Goal: Task Accomplishment & Management: Complete application form

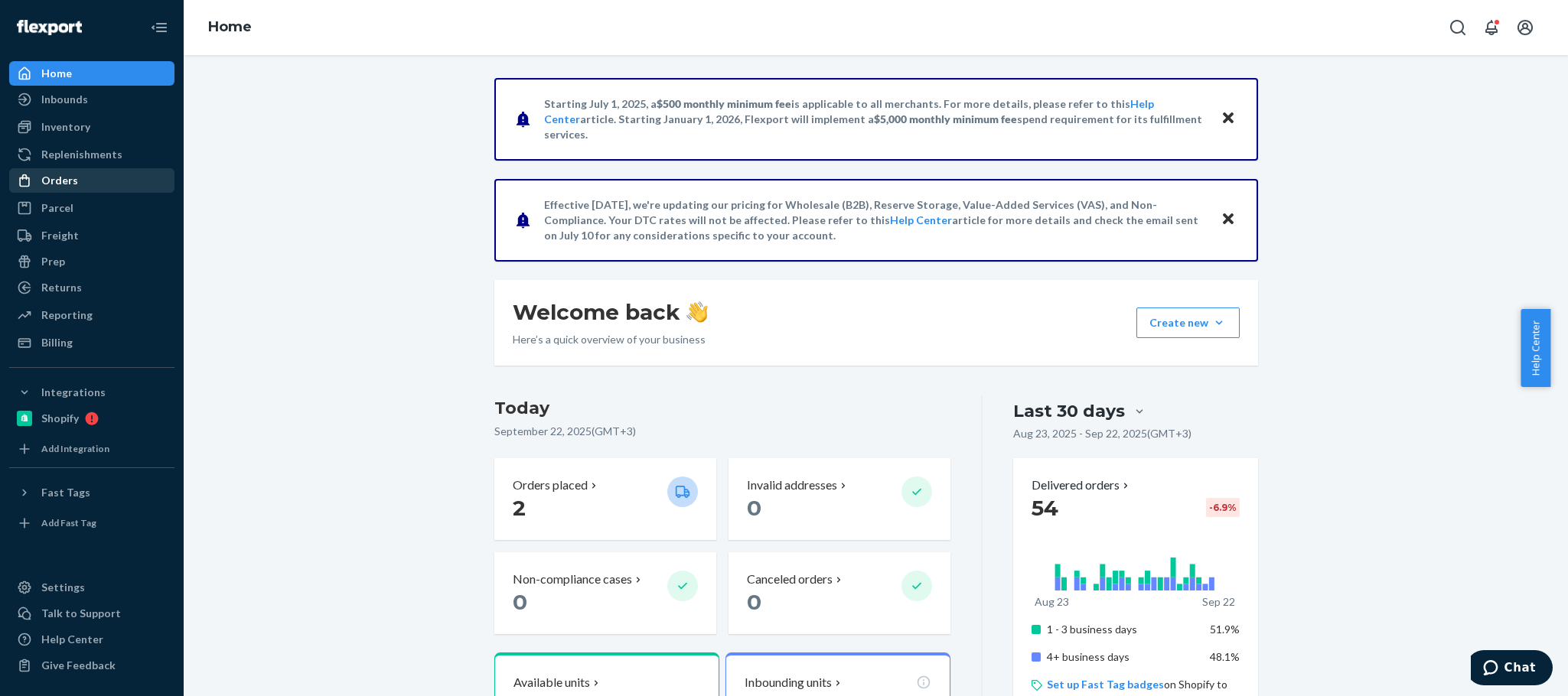
click at [57, 182] on div "Orders" at bounding box center [59, 180] width 36 height 16
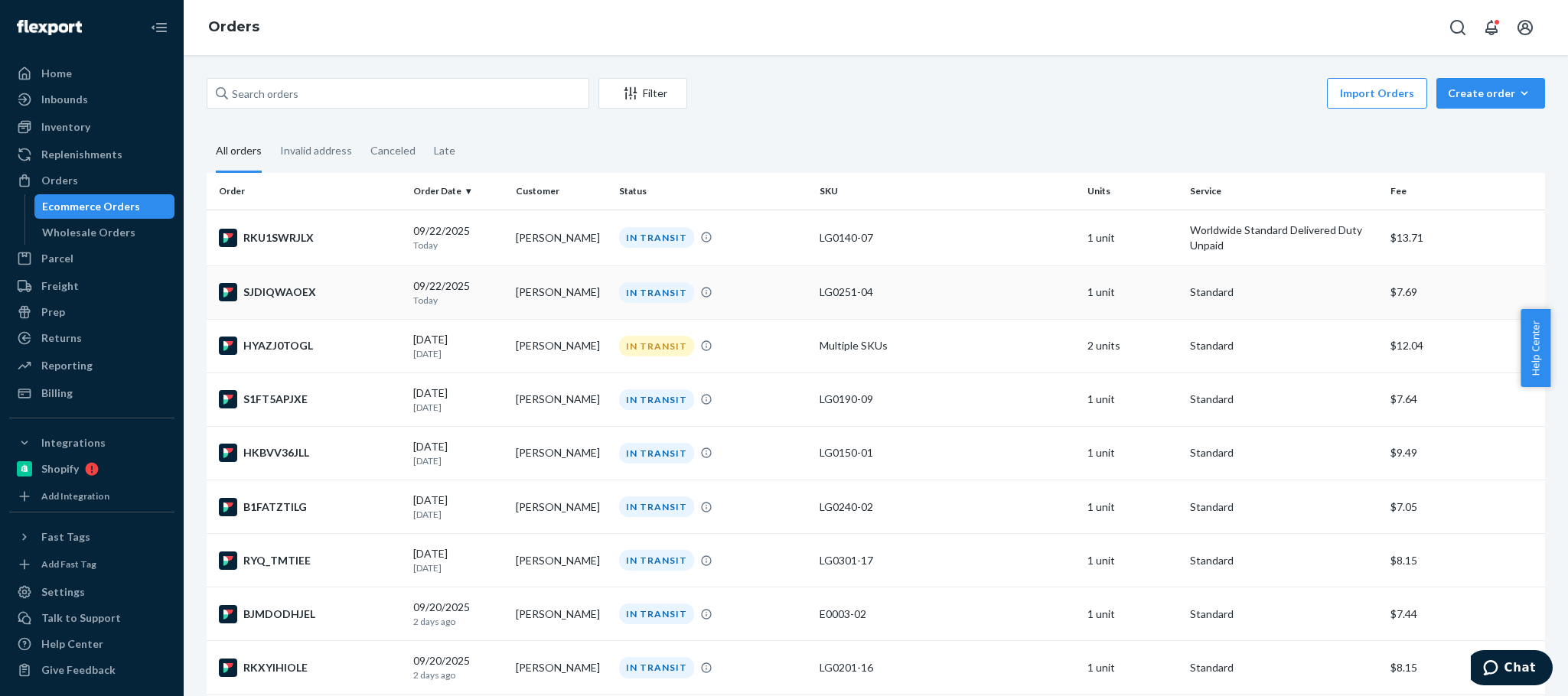
click at [566, 292] on td "[PERSON_NAME]" at bounding box center [561, 291] width 102 height 54
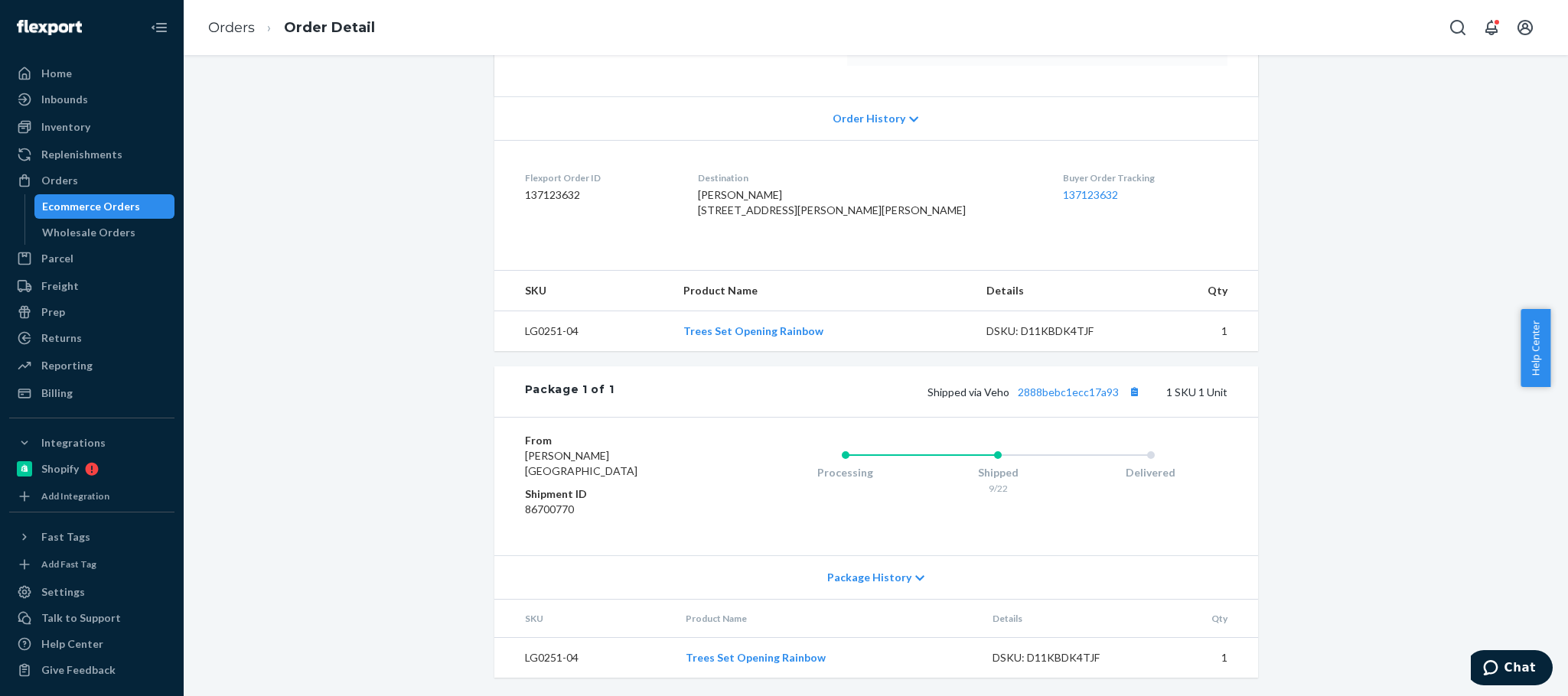
scroll to position [321, 0]
click at [1128, 395] on button "Copy tracking number" at bounding box center [1135, 391] width 20 height 20
click at [994, 389] on span "Shipped via Veho 2888bebc1ecc17a93" at bounding box center [1036, 392] width 217 height 13
copy span "Veho"
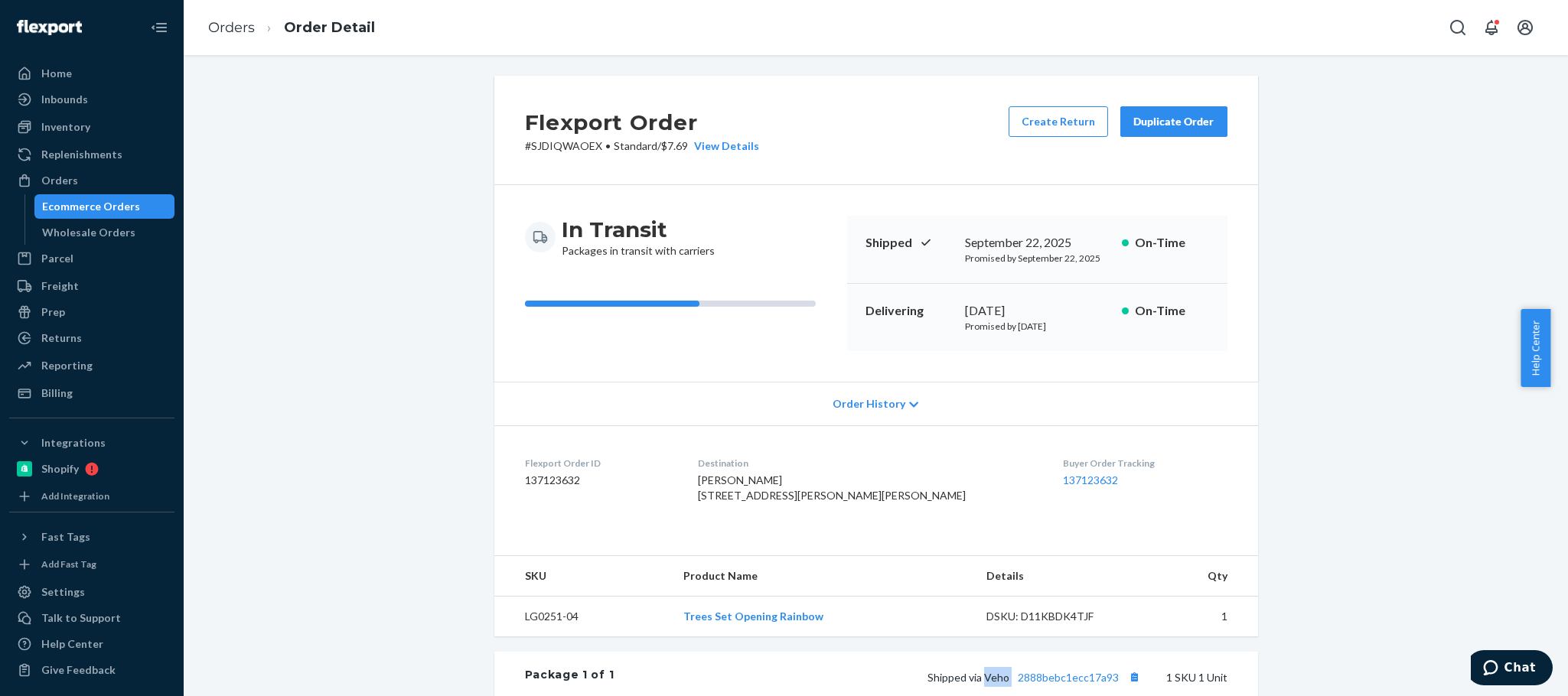
scroll to position [0, 0]
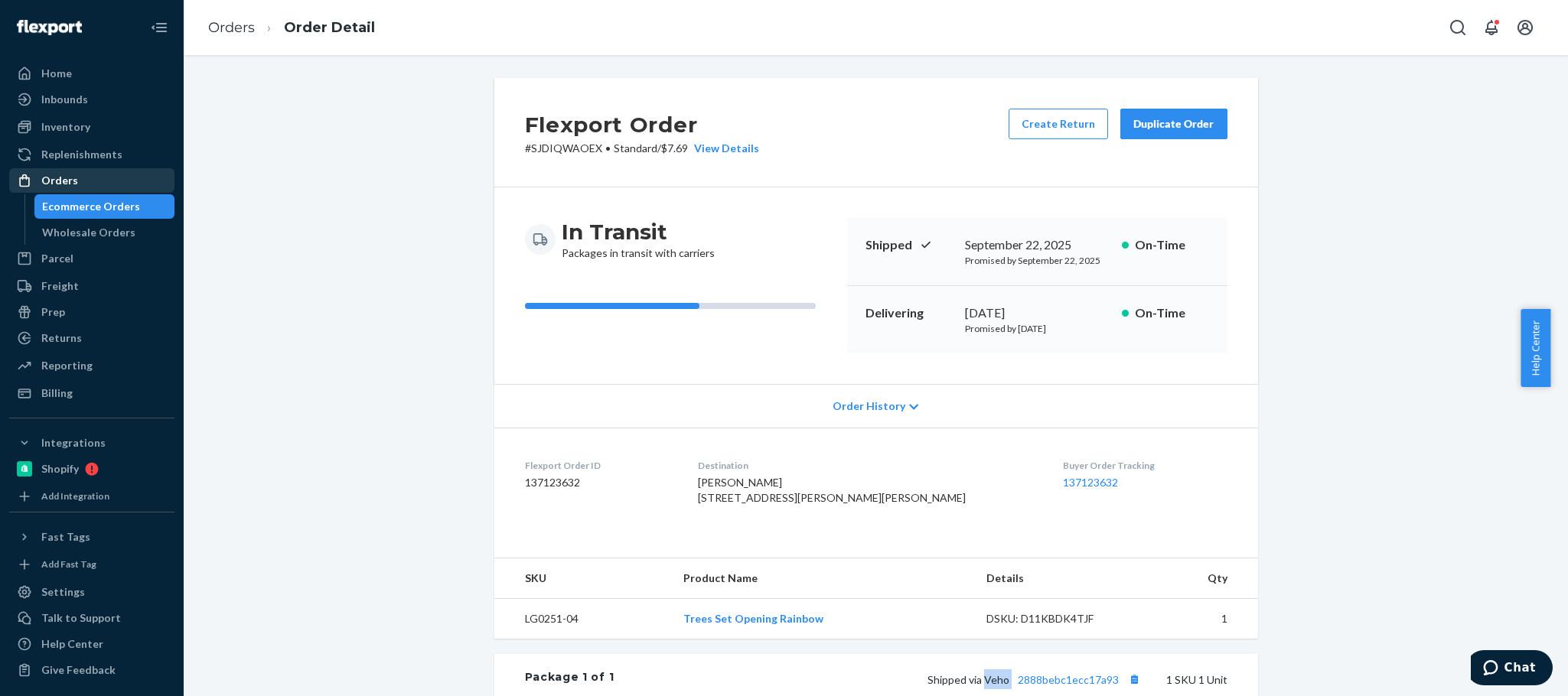
click at [85, 183] on div "Orders" at bounding box center [92, 181] width 162 height 21
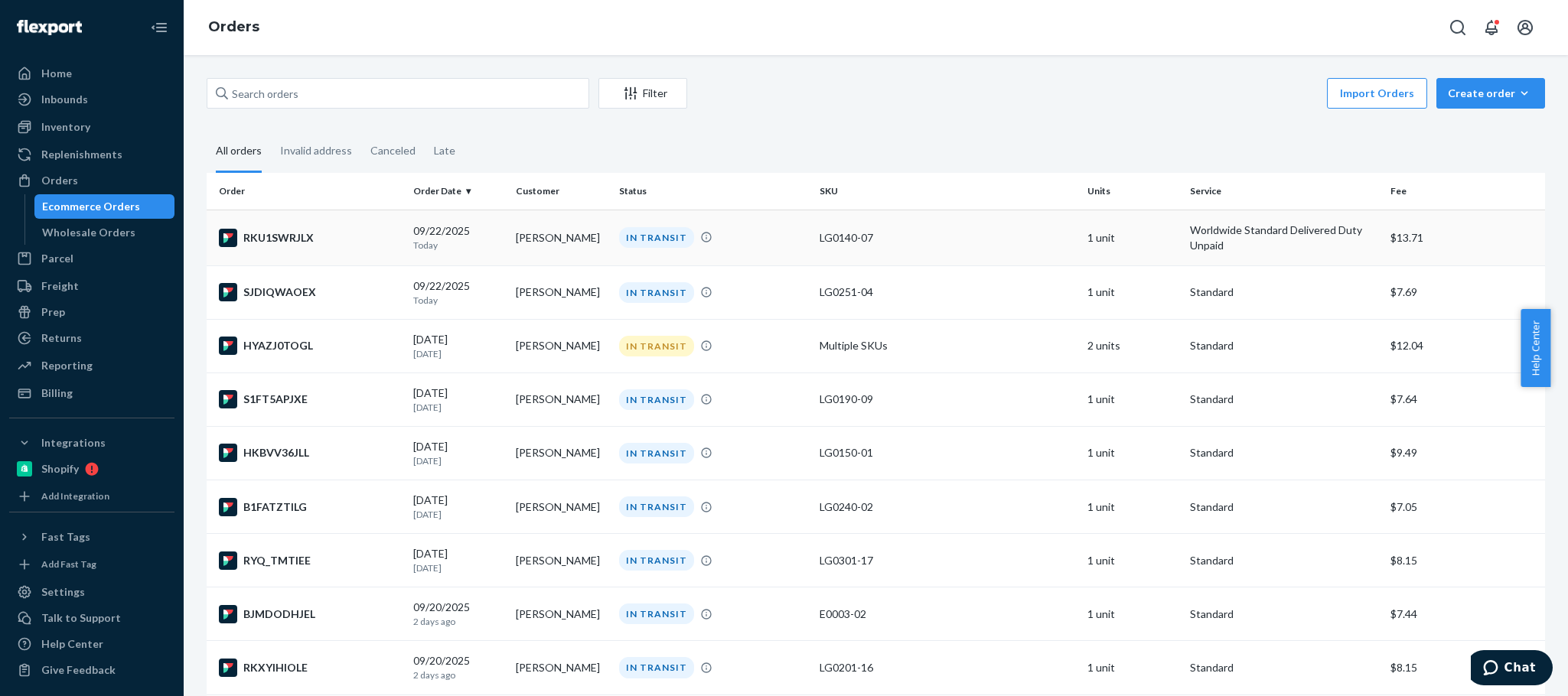
click at [549, 241] on td "[PERSON_NAME]" at bounding box center [561, 238] width 102 height 56
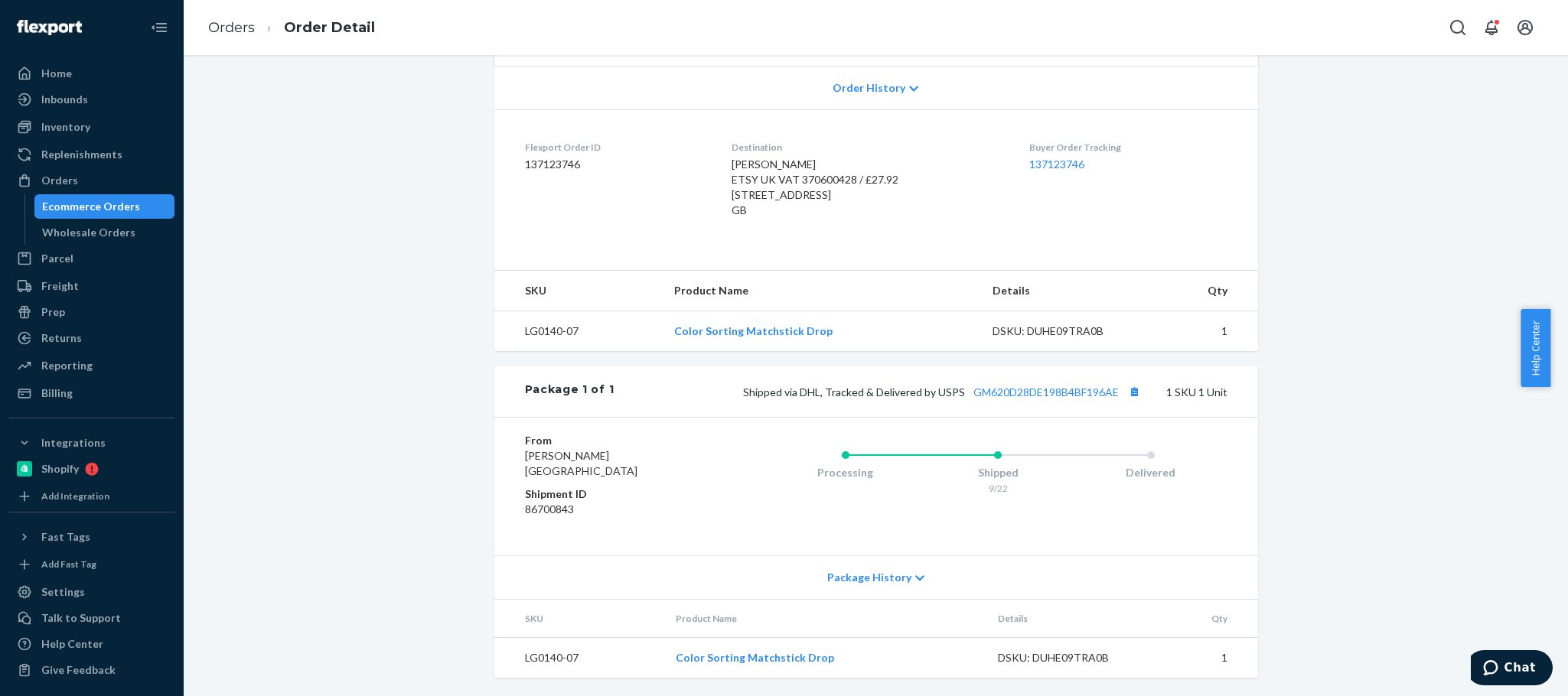
scroll to position [352, 0]
click at [1125, 391] on button "Copy tracking number" at bounding box center [1135, 391] width 20 height 20
click at [1041, 391] on link "GM620D28DE198B4BF196AE" at bounding box center [1046, 392] width 145 height 13
click at [78, 178] on div "Orders" at bounding box center [92, 181] width 162 height 21
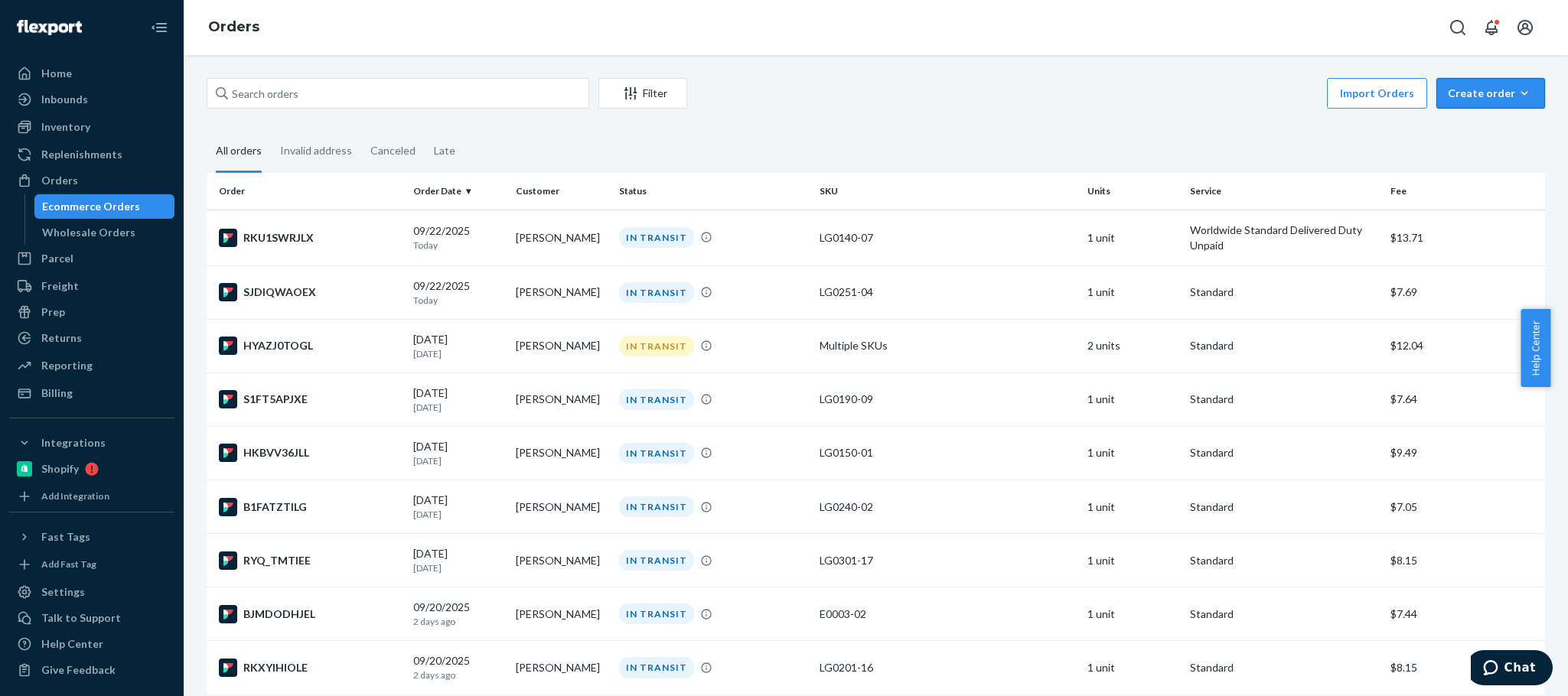
click at [1461, 102] on button "Create order Ecommerce order Removal order" at bounding box center [1491, 93] width 109 height 31
click at [1452, 130] on span "Ecommerce order" at bounding box center [1499, 130] width 95 height 11
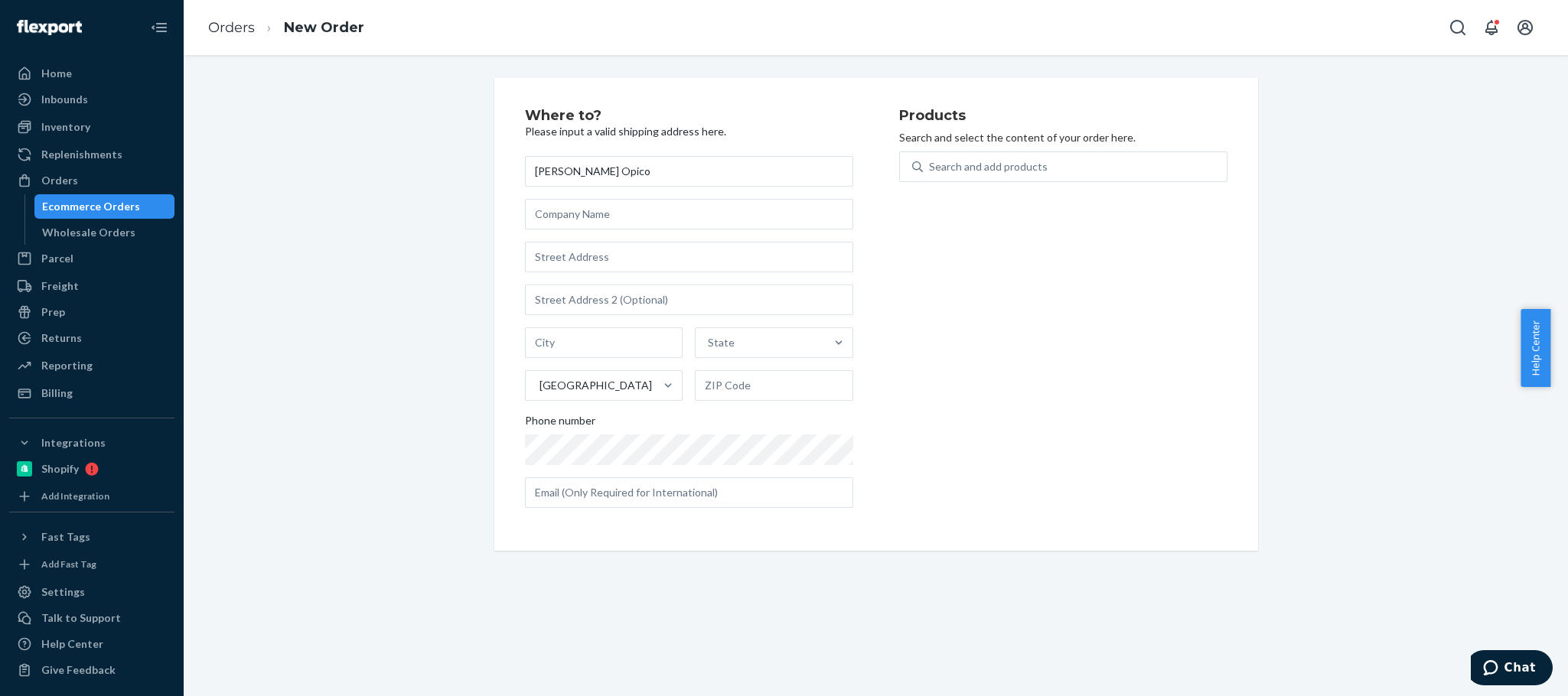
type input "[PERSON_NAME] Opico"
click at [561, 251] on input "text" at bounding box center [689, 257] width 328 height 31
paste input "[STREET_ADDRESS][PERSON_NAME]"
type input "[STREET_ADDRESS][PERSON_NAME]"
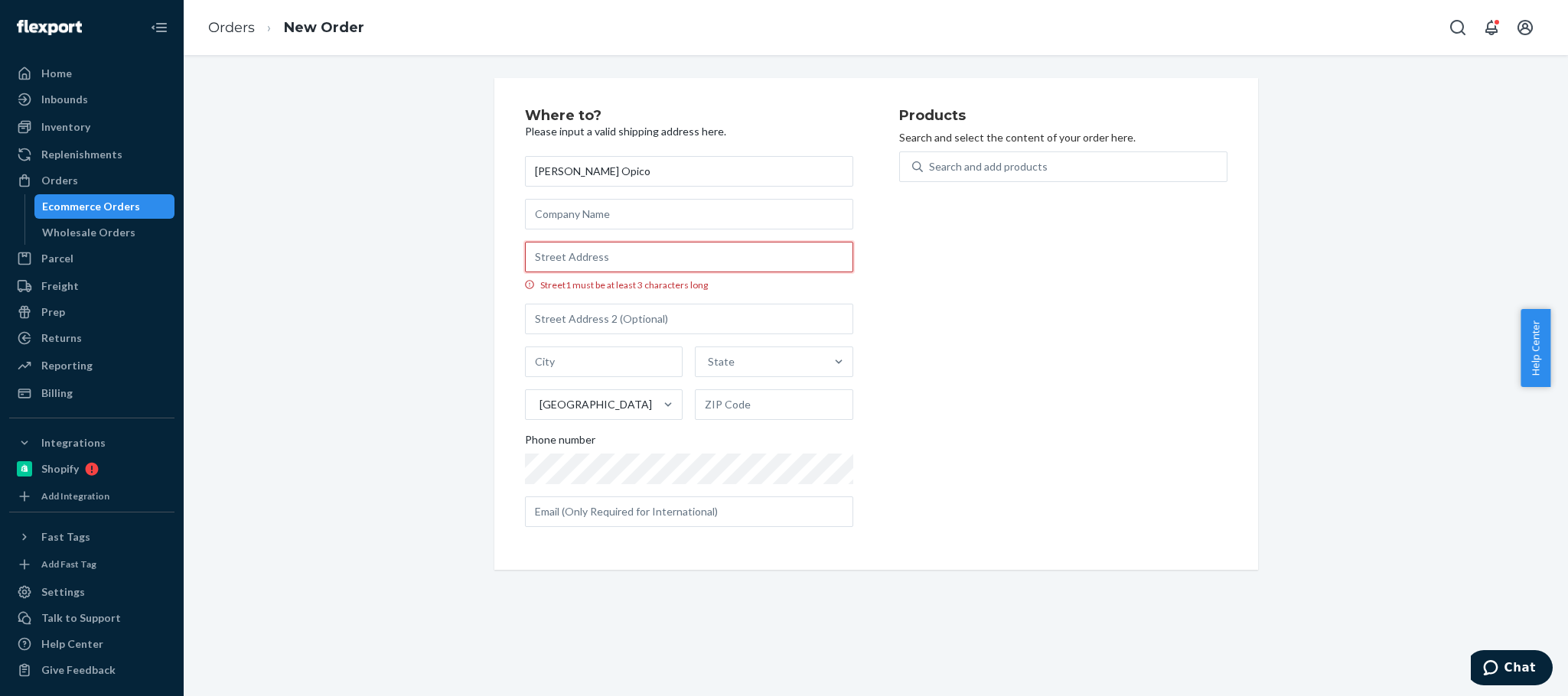
paste input "[STREET_ADDRESS][PERSON_NAME]"
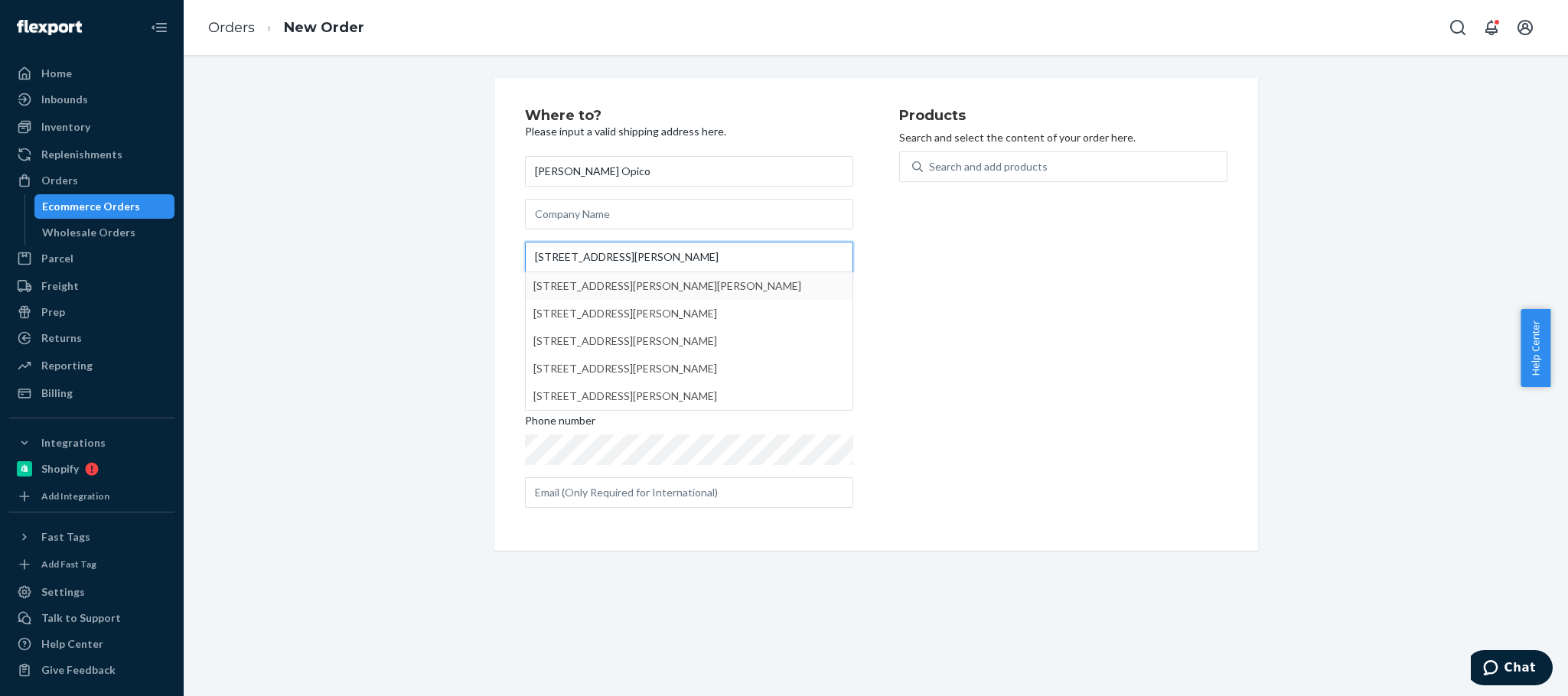
type input "[STREET_ADDRESS][PERSON_NAME]"
click at [970, 321] on div "Products Search and select the content of your order here. Search and add produ…" at bounding box center [1063, 315] width 328 height 411
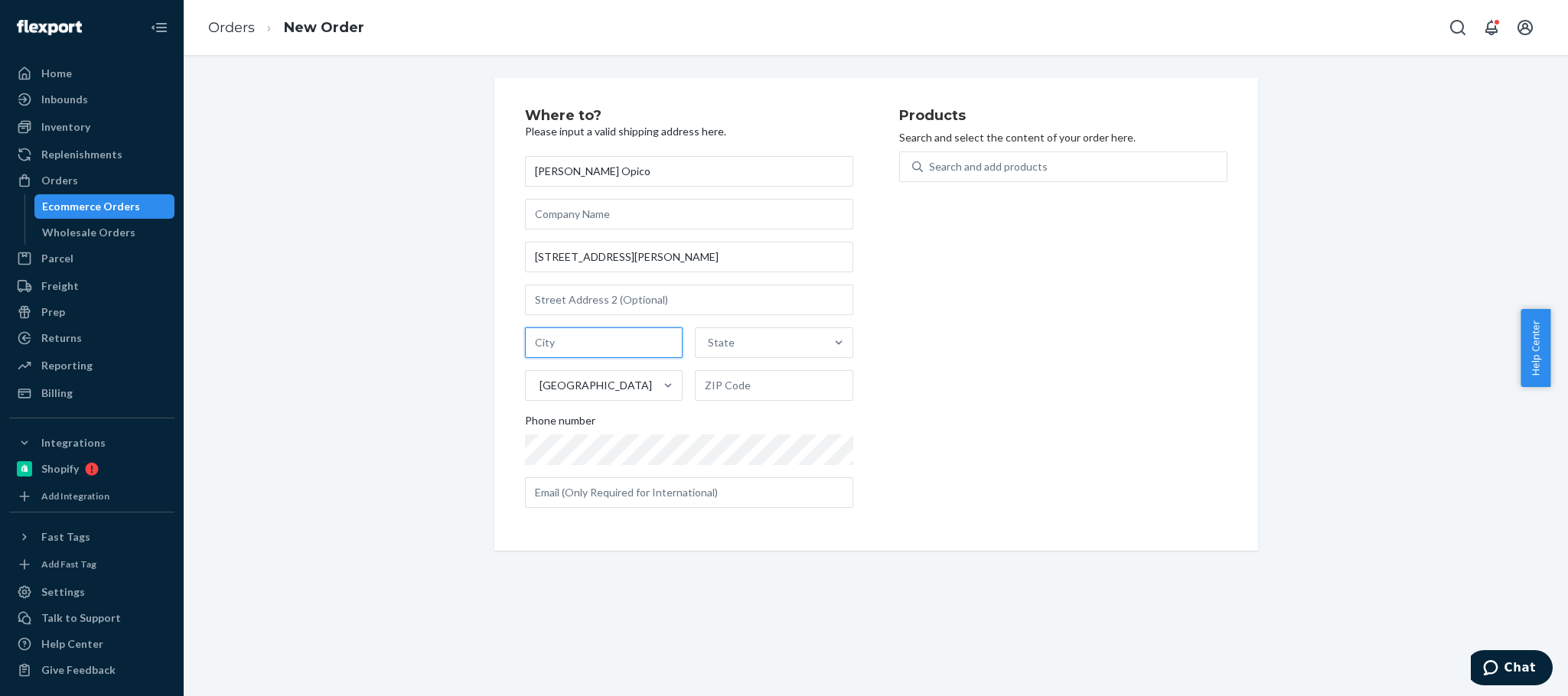
click at [558, 344] on input "text" at bounding box center [605, 343] width 159 height 31
paste input "[GEOGRAPHIC_DATA]"
type input "[GEOGRAPHIC_DATA]"
click at [767, 348] on div "State" at bounding box center [760, 343] width 130 height 31
click at [710, 348] on input "State" at bounding box center [709, 343] width 2 height 16
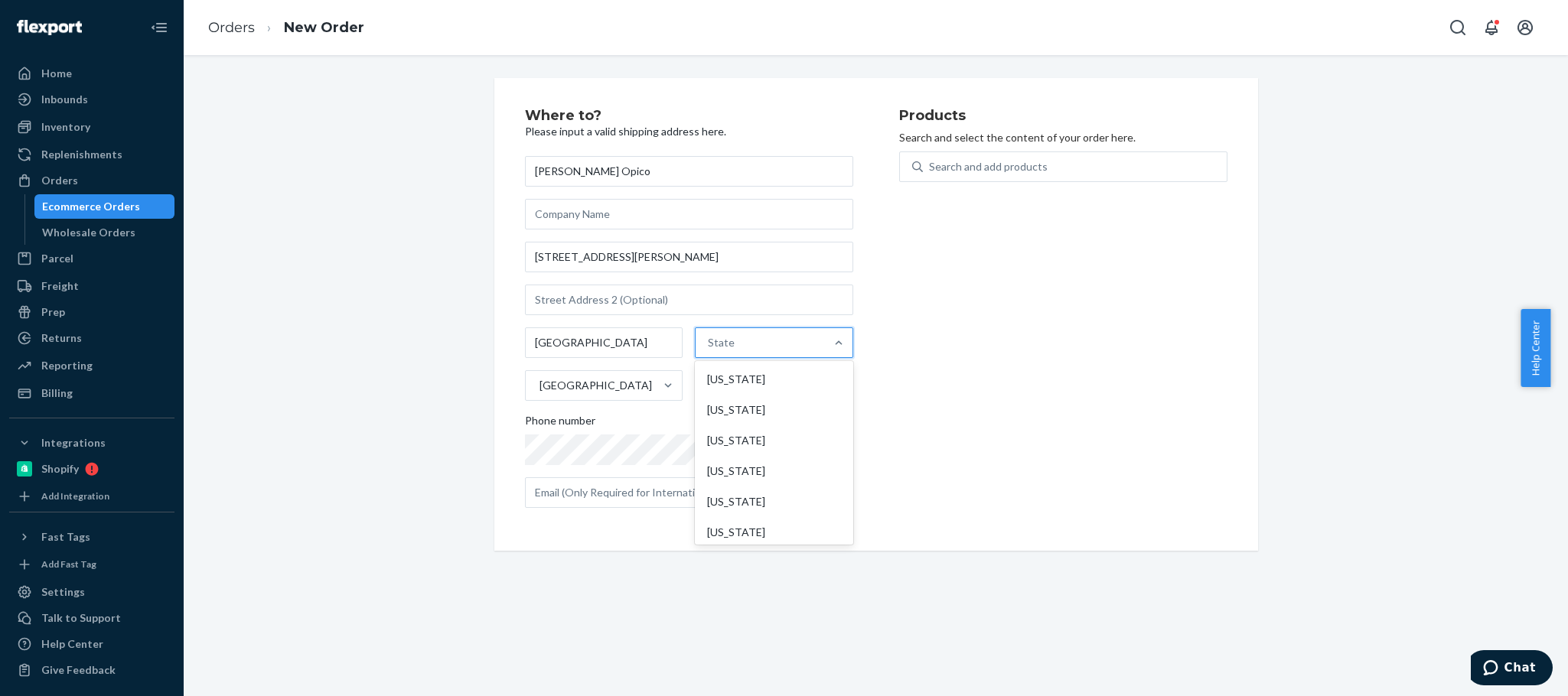
paste input "NJ 08060"
drag, startPoint x: 710, startPoint y: 342, endPoint x: 882, endPoint y: 330, distance: 172.4
click at [882, 330] on div "Where to? Please input a valid shipping address here. [PERSON_NAME] Opico [STRE…" at bounding box center [712, 315] width 374 height 411
type input "NJ"
click at [763, 372] on div "[US_STATE]" at bounding box center [772, 379] width 154 height 31
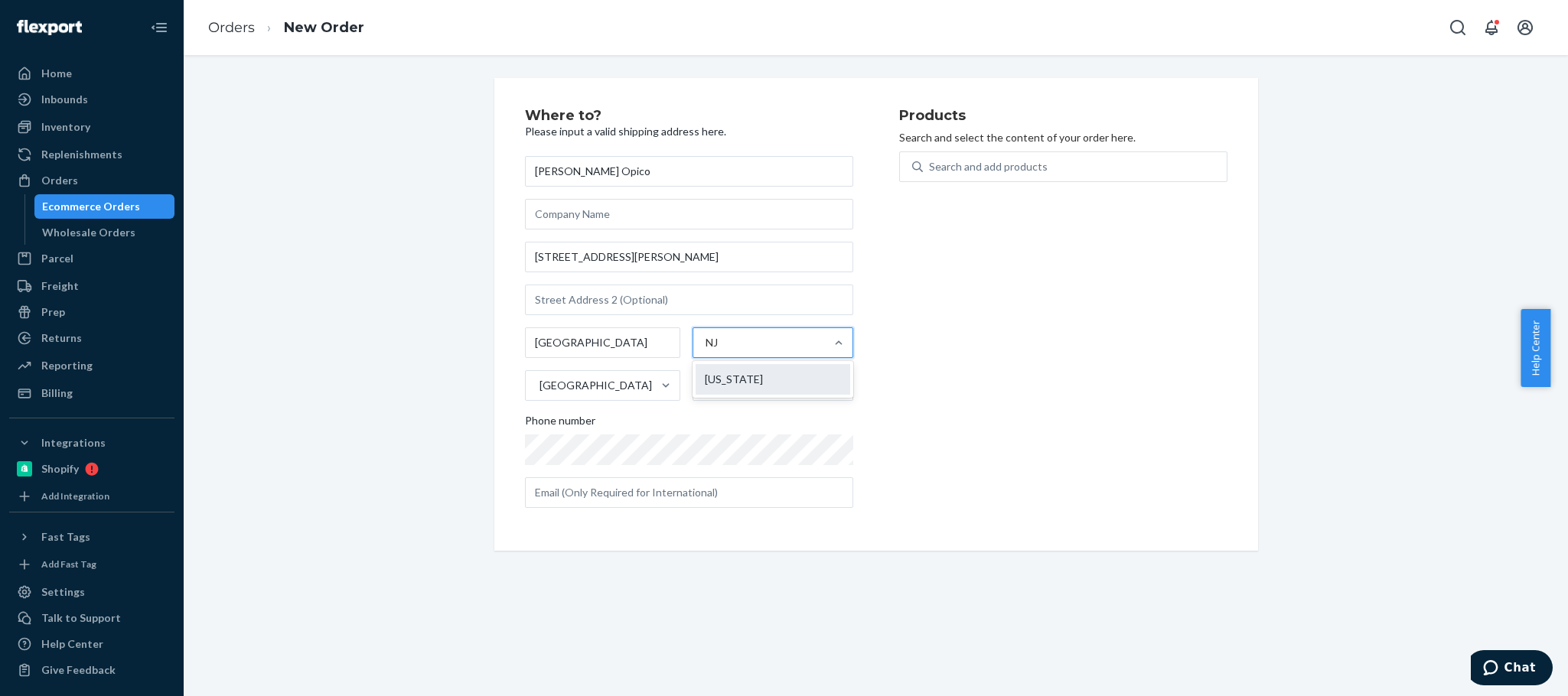
click at [720, 350] on input "NJ" at bounding box center [713, 343] width 15 height 16
click at [729, 383] on input "text" at bounding box center [774, 385] width 159 height 31
paste input "NJ 08060"
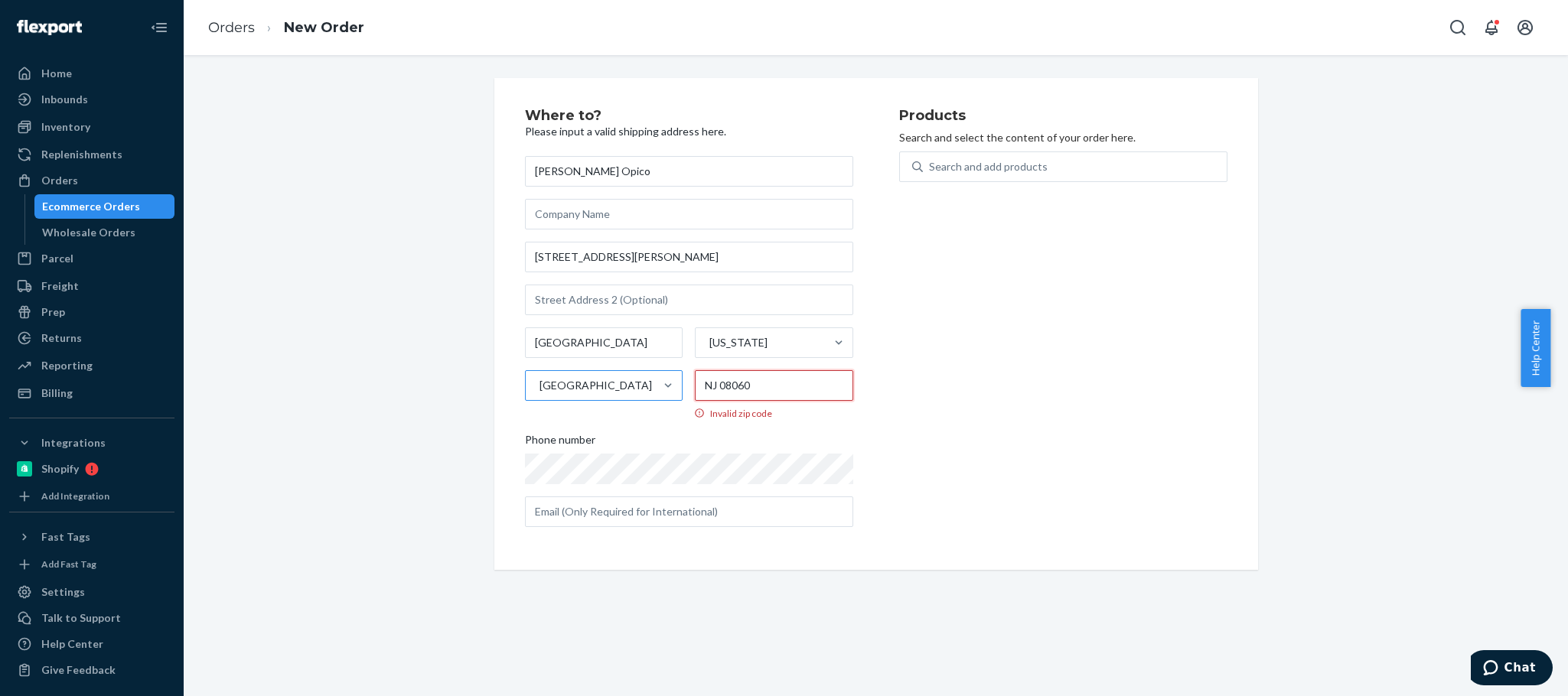
drag, startPoint x: 713, startPoint y: 386, endPoint x: 662, endPoint y: 395, distance: 51.8
click at [662, 395] on div "[GEOGRAPHIC_DATA] [US_STATE] [GEOGRAPHIC_DATA] [GEOGRAPHIC_DATA] 08060 Invalid …" at bounding box center [689, 374] width 328 height 92
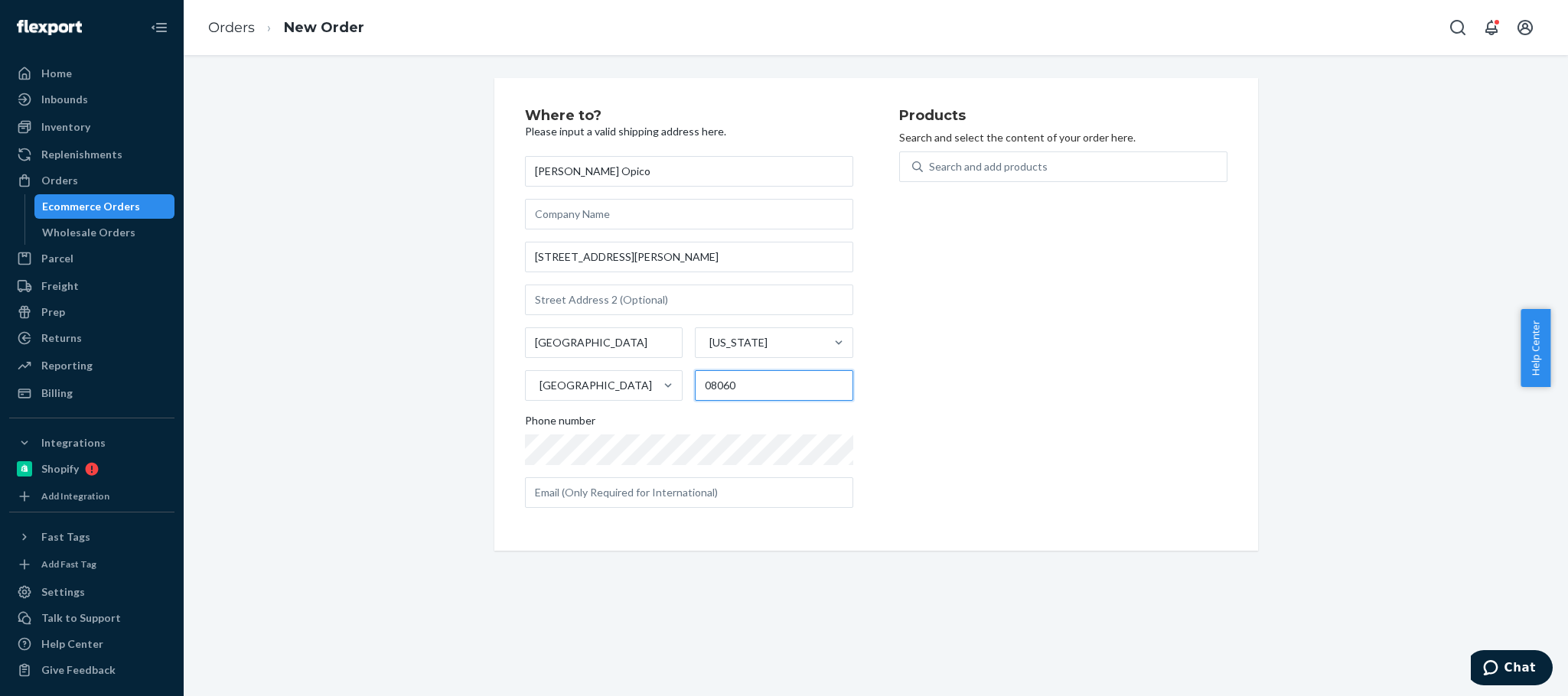
type input "08060"
click at [1096, 381] on div "Products Search and select the content of your order here. Search and add produ…" at bounding box center [1063, 315] width 328 height 411
click at [962, 172] on div "Search and add products" at bounding box center [989, 167] width 119 height 16
click at [931, 172] on input "Search and add products" at bounding box center [930, 167] width 2 height 16
paste input "LGZ0150-05"
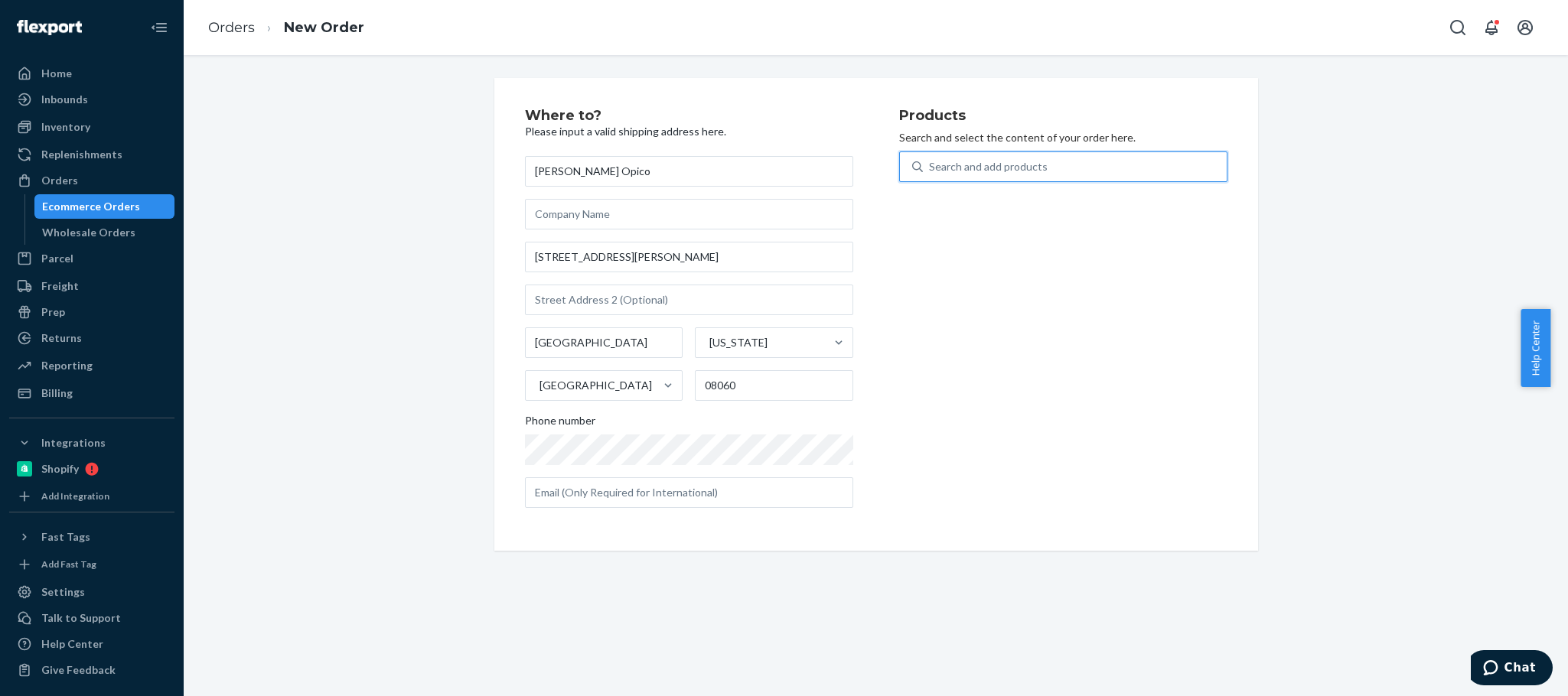
type input "LGZ0150-05"
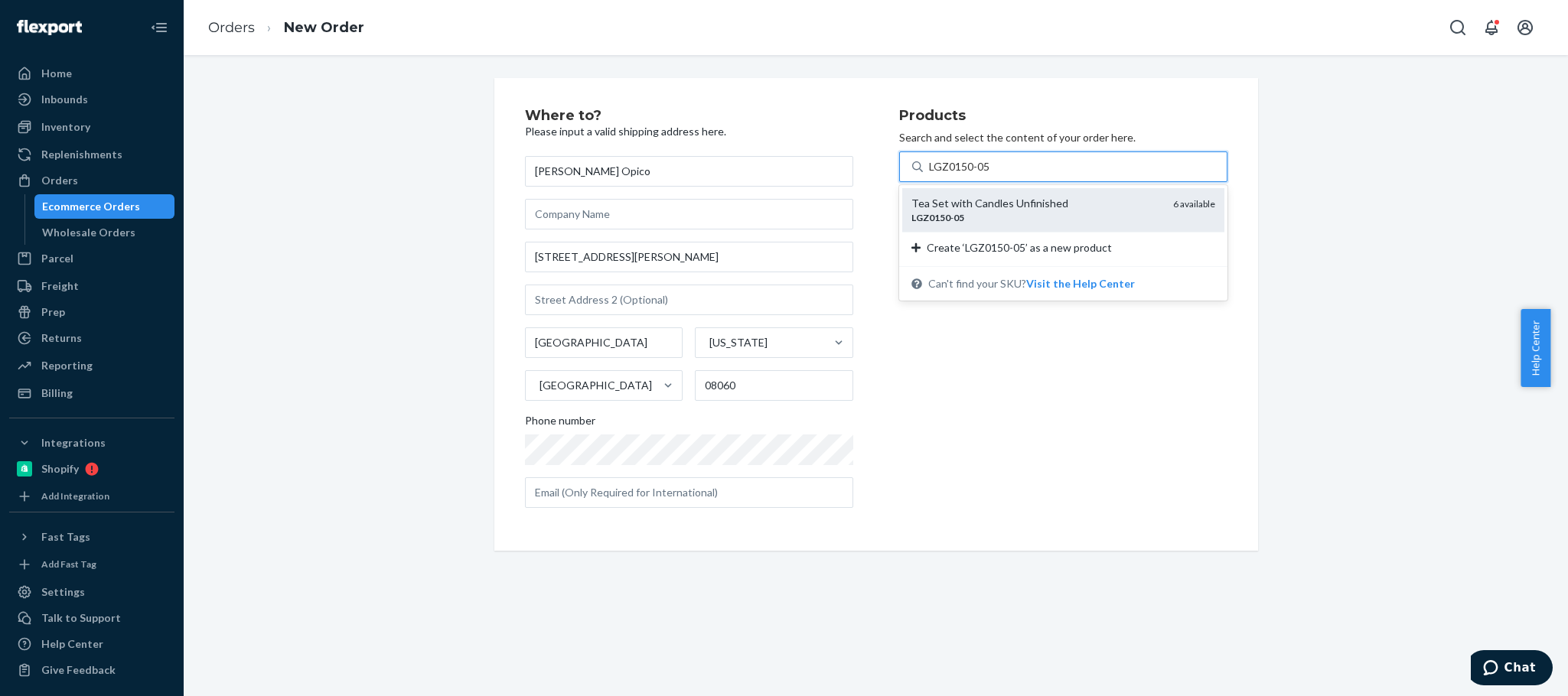
click at [1001, 209] on div "Tea Set with Candles Unfinished" at bounding box center [1036, 203] width 249 height 16
click at [991, 174] on input "LGZ0150-05" at bounding box center [960, 167] width 62 height 16
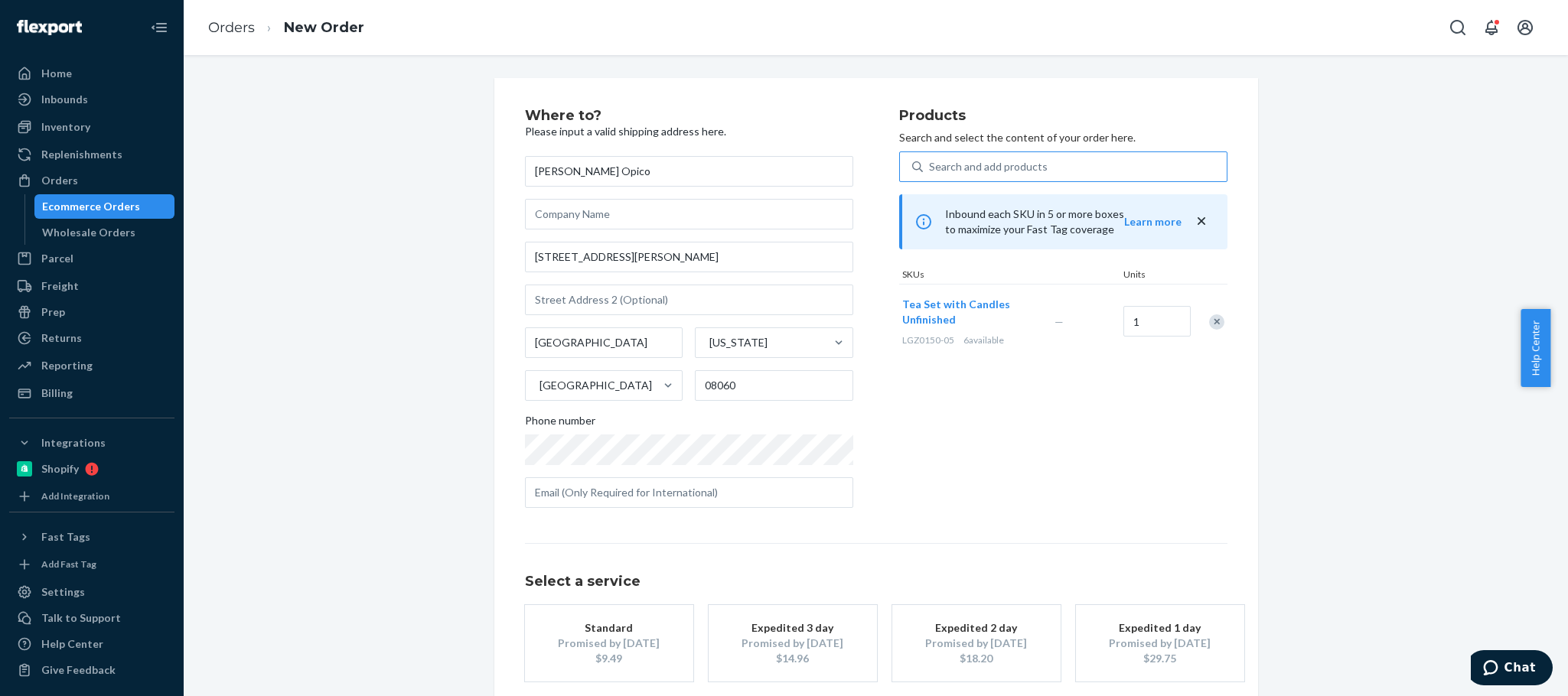
click at [606, 638] on div "Promised by [DATE]" at bounding box center [609, 643] width 122 height 16
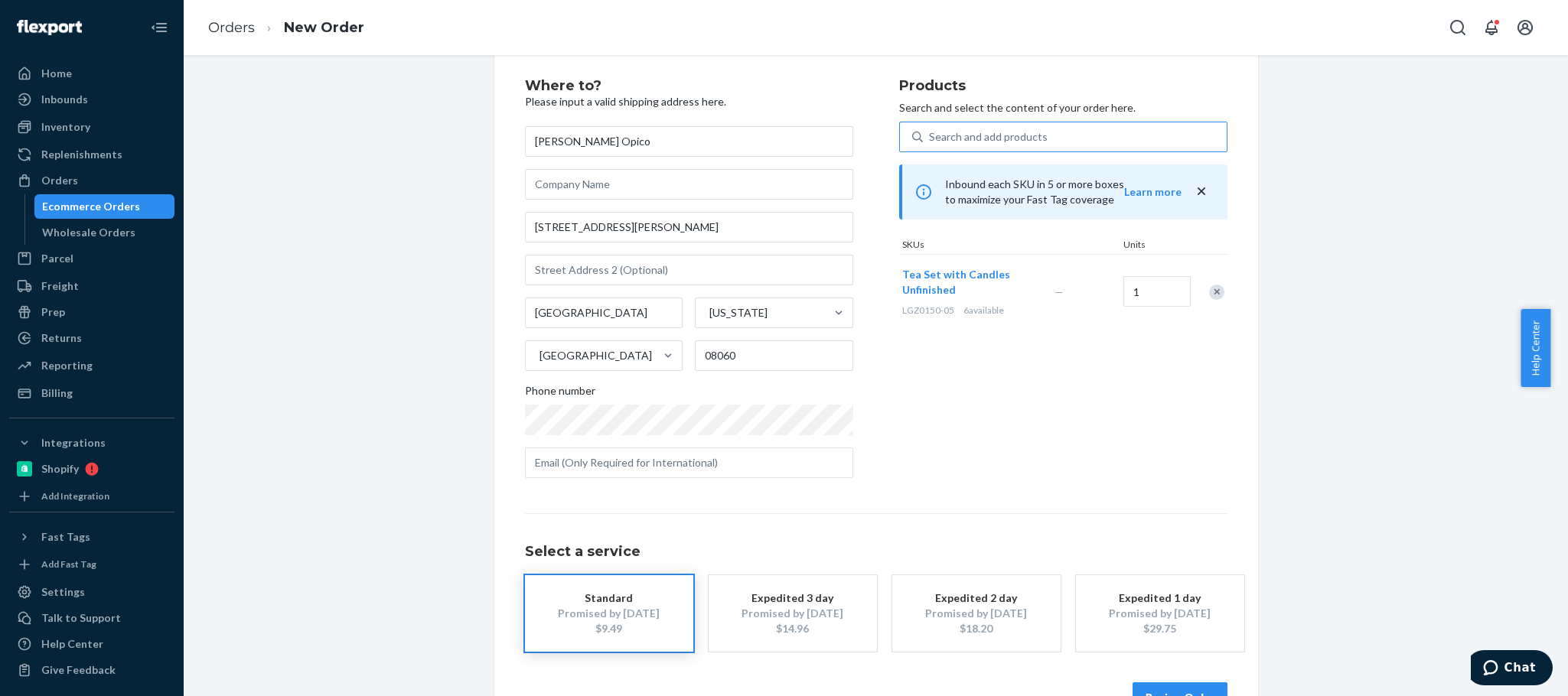
scroll to position [77, 0]
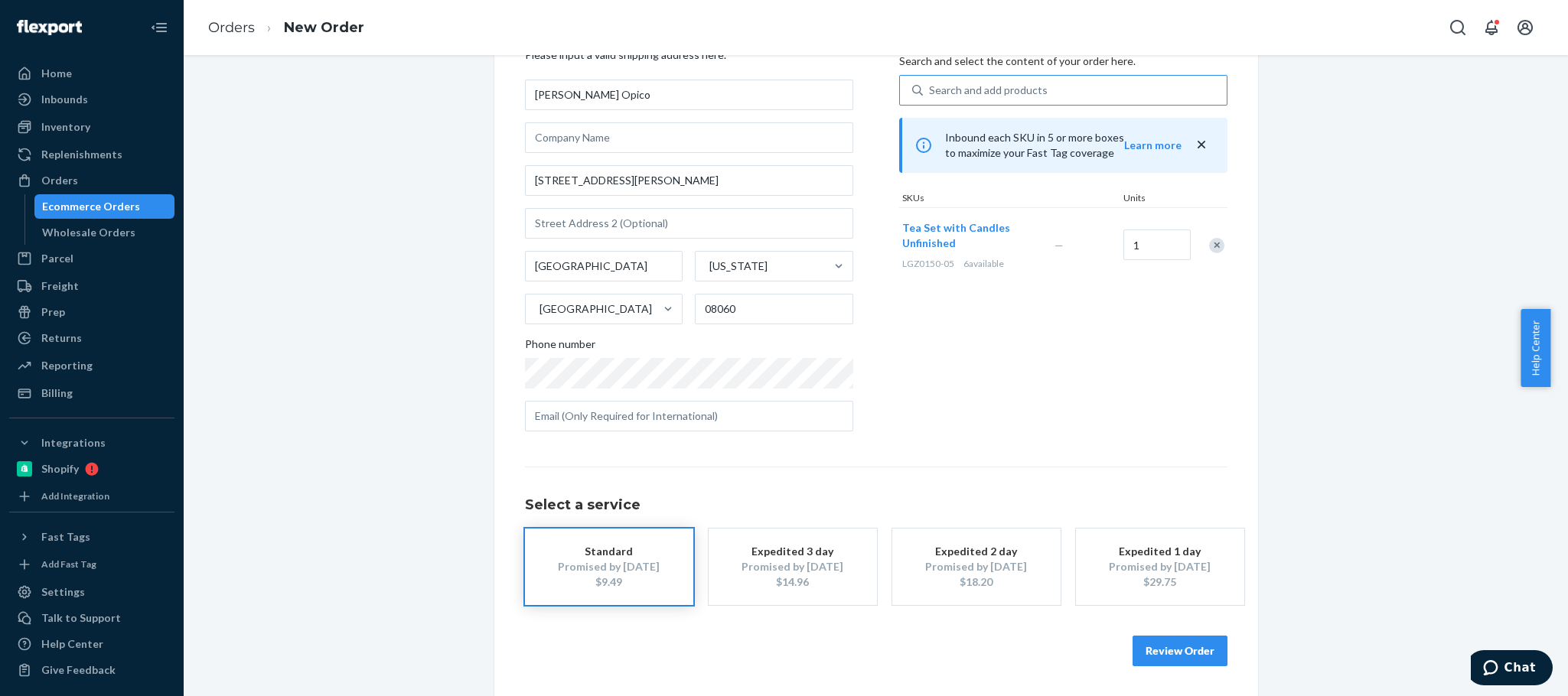
click at [1200, 642] on button "Review Order" at bounding box center [1180, 651] width 95 height 31
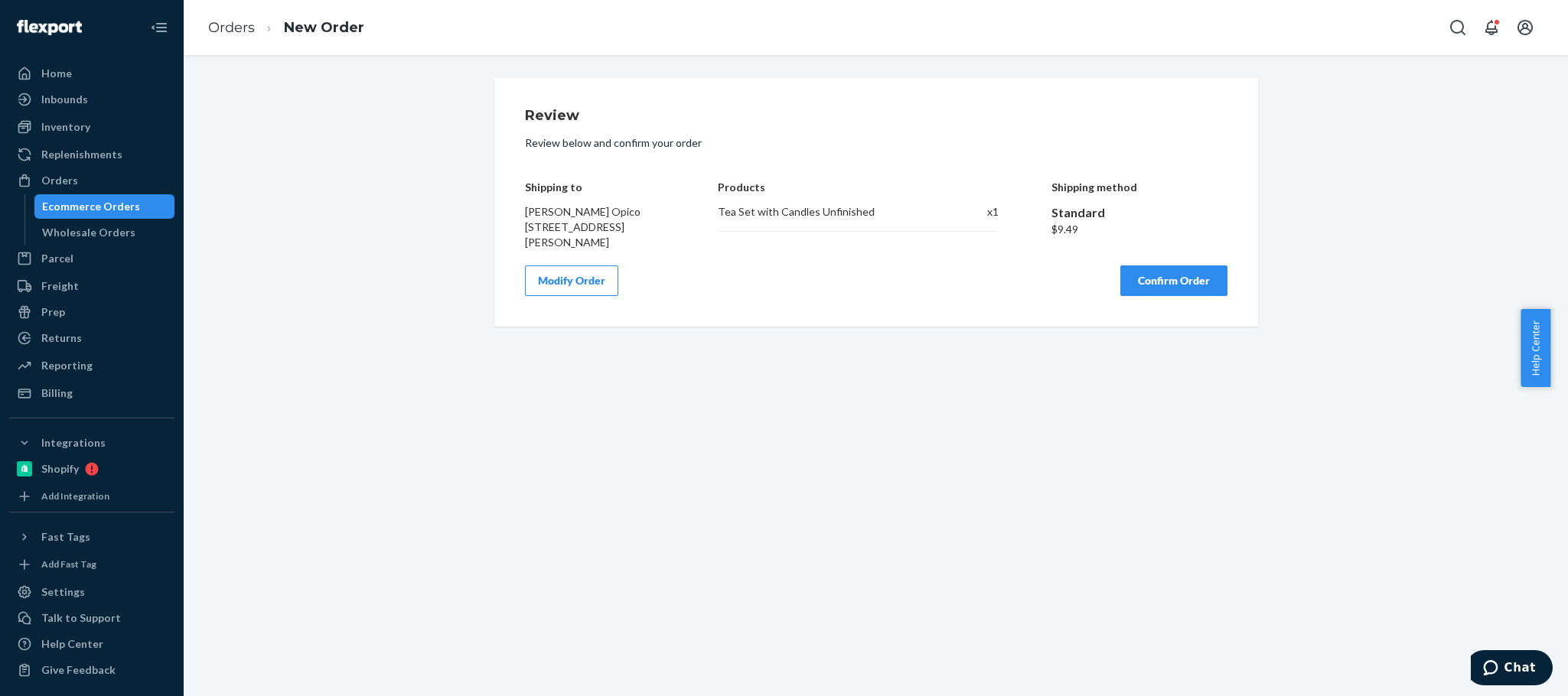
scroll to position [0, 0]
click at [1147, 291] on button "Confirm Order" at bounding box center [1174, 280] width 107 height 31
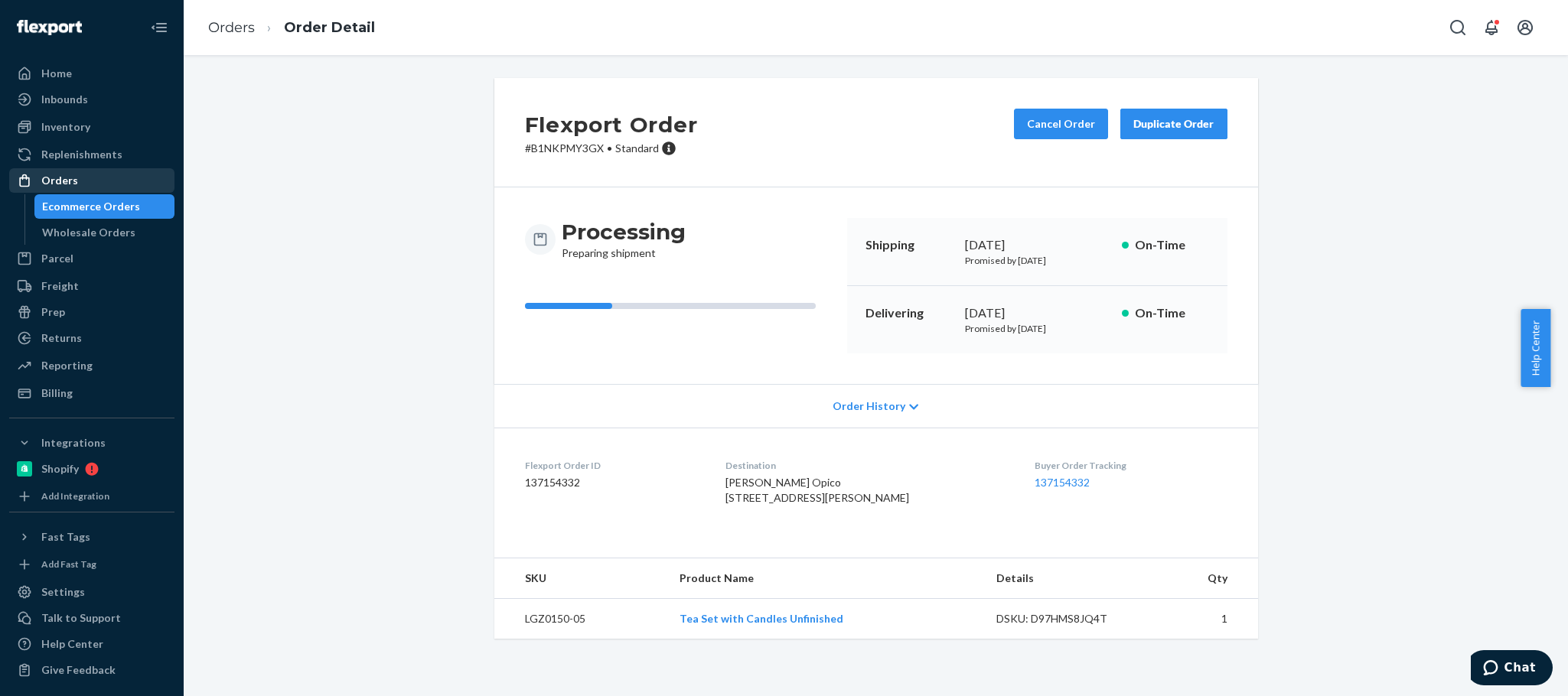
click at [118, 179] on div "Orders" at bounding box center [92, 181] width 162 height 21
